Goal: Find specific page/section: Find specific page/section

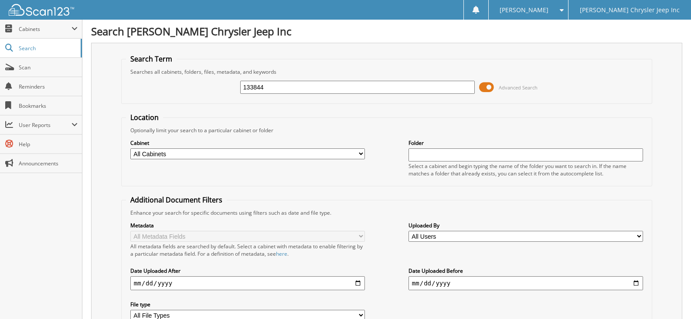
type input "133844"
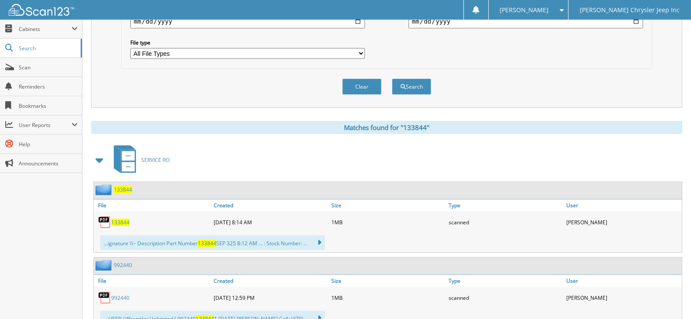
click at [115, 221] on span "133844" at bounding box center [120, 222] width 18 height 7
click at [61, 72] on link "Scan" at bounding box center [41, 67] width 82 height 19
